Goal: Find specific page/section: Find specific page/section

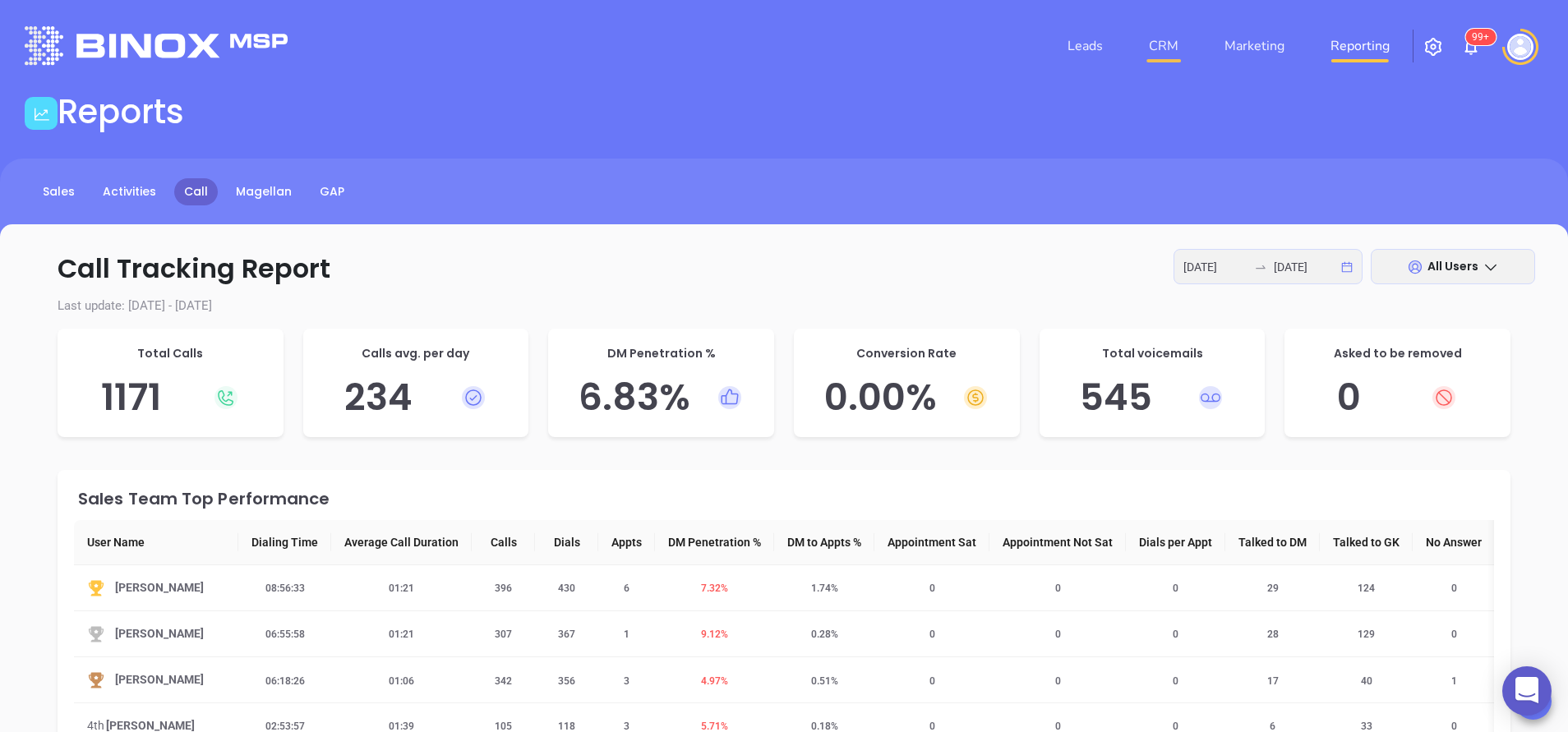
click at [1161, 50] on link "CRM" at bounding box center [1163, 46] width 43 height 33
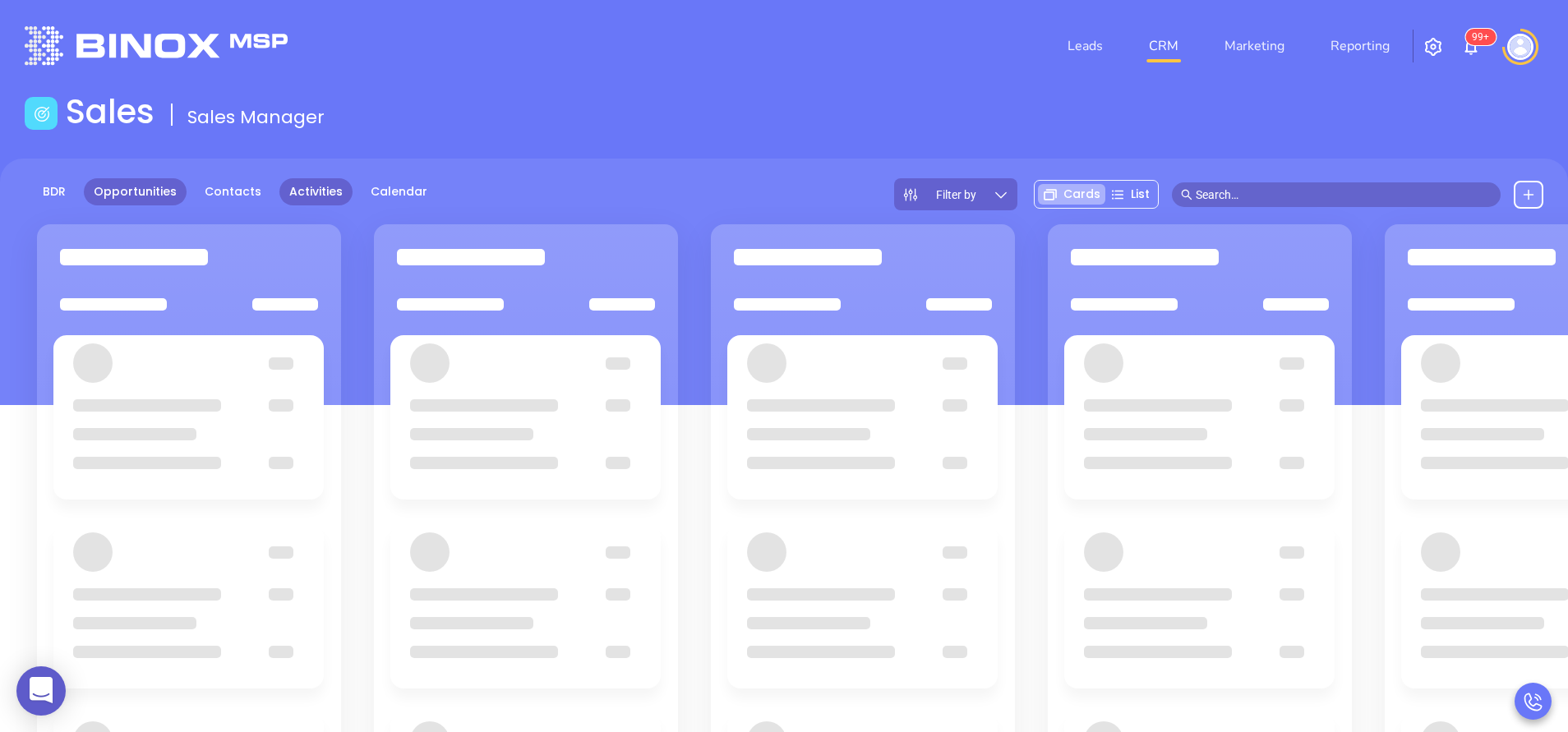
click at [308, 182] on link "Activities" at bounding box center [316, 192] width 73 height 27
